Goal: Information Seeking & Learning: Learn about a topic

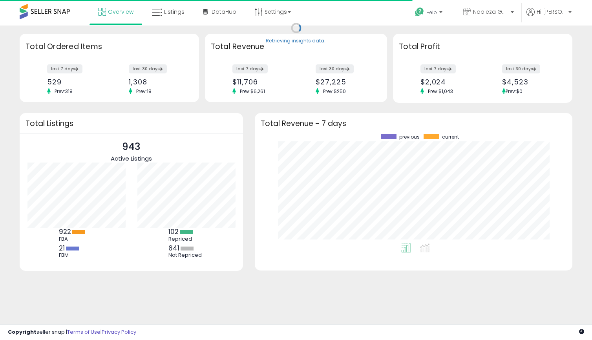
scroll to position [109, 302]
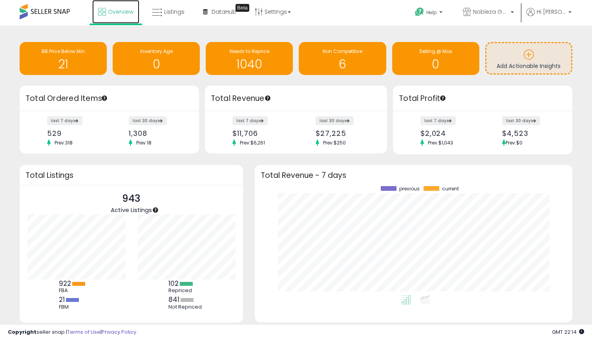
click at [112, 10] on span "Overview" at bounding box center [121, 12] width 26 height 8
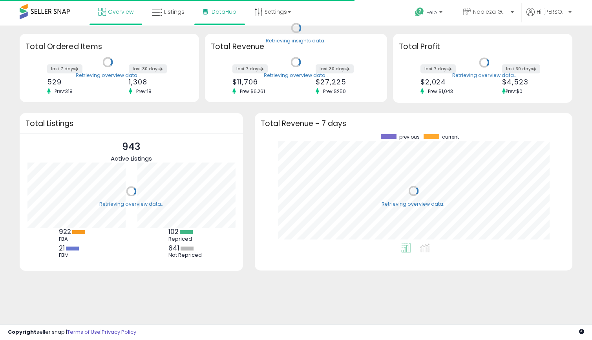
scroll to position [109, 302]
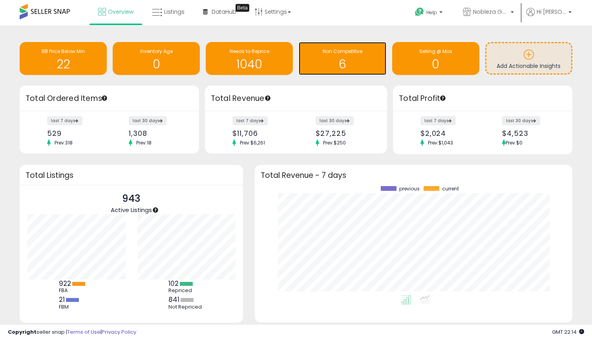
click at [354, 54] on span "Non Competitive" at bounding box center [343, 51] width 40 height 7
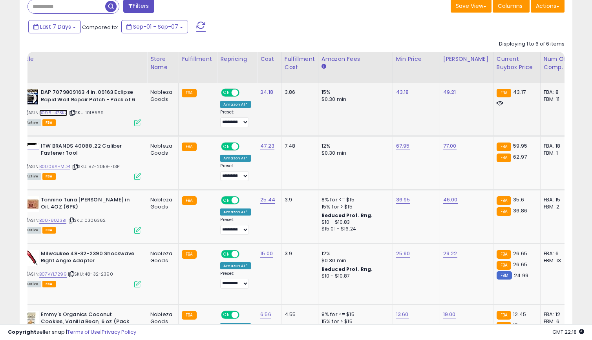
click at [67, 115] on link "B096H473KZ" at bounding box center [53, 113] width 28 height 7
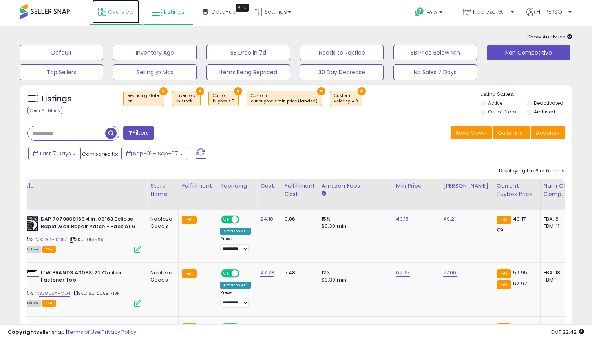
click at [136, 13] on link "Overview" at bounding box center [115, 12] width 47 height 24
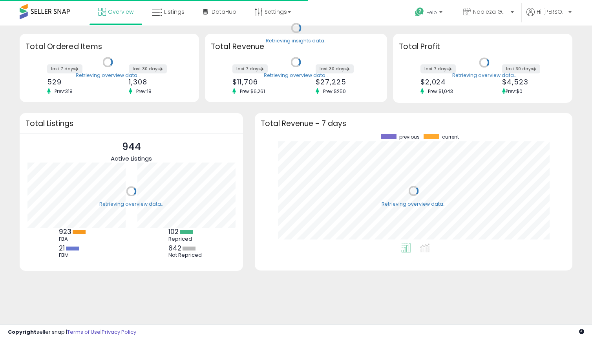
scroll to position [109, 302]
